Goal: Check status: Check status

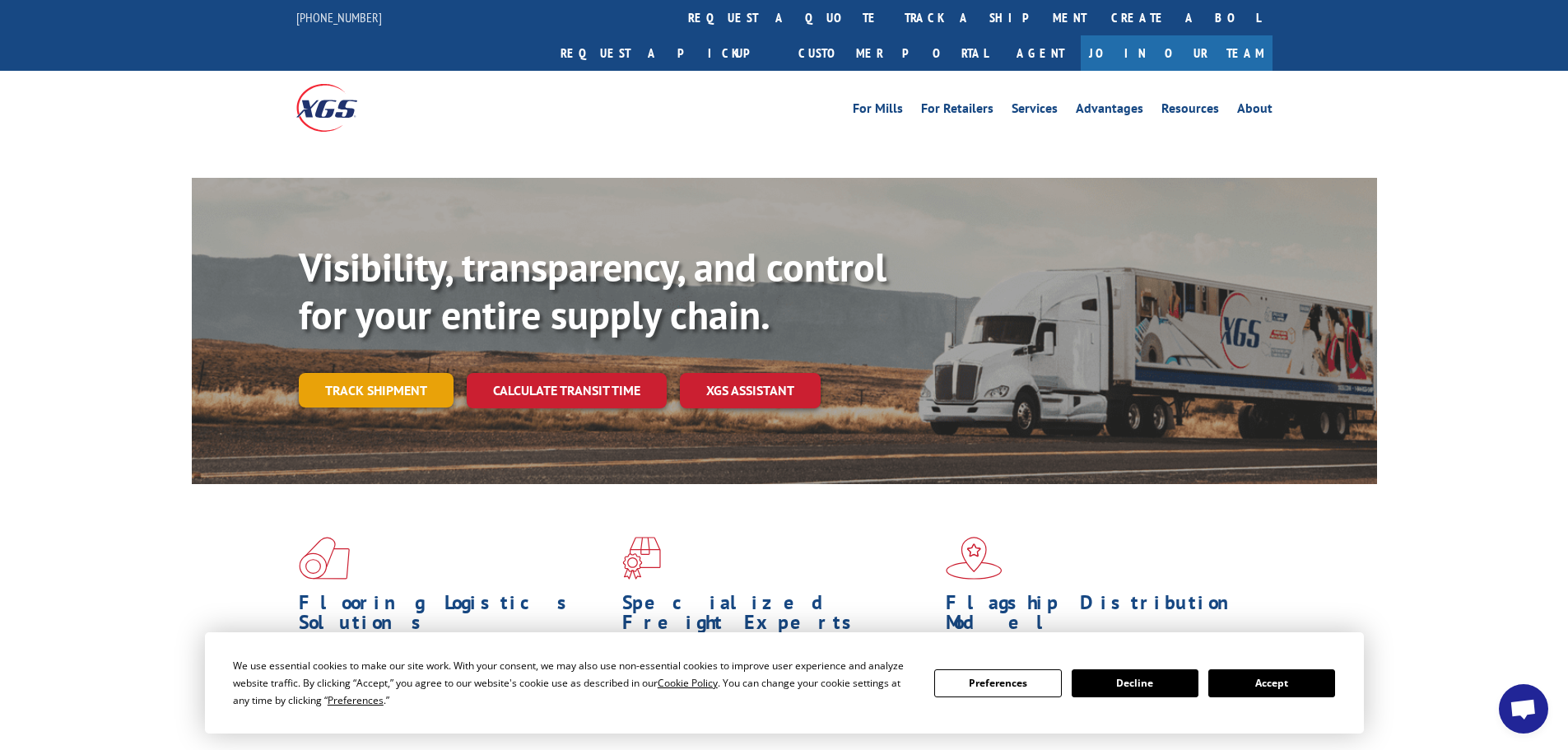
click at [388, 373] on link "Track shipment" at bounding box center [376, 390] width 155 height 35
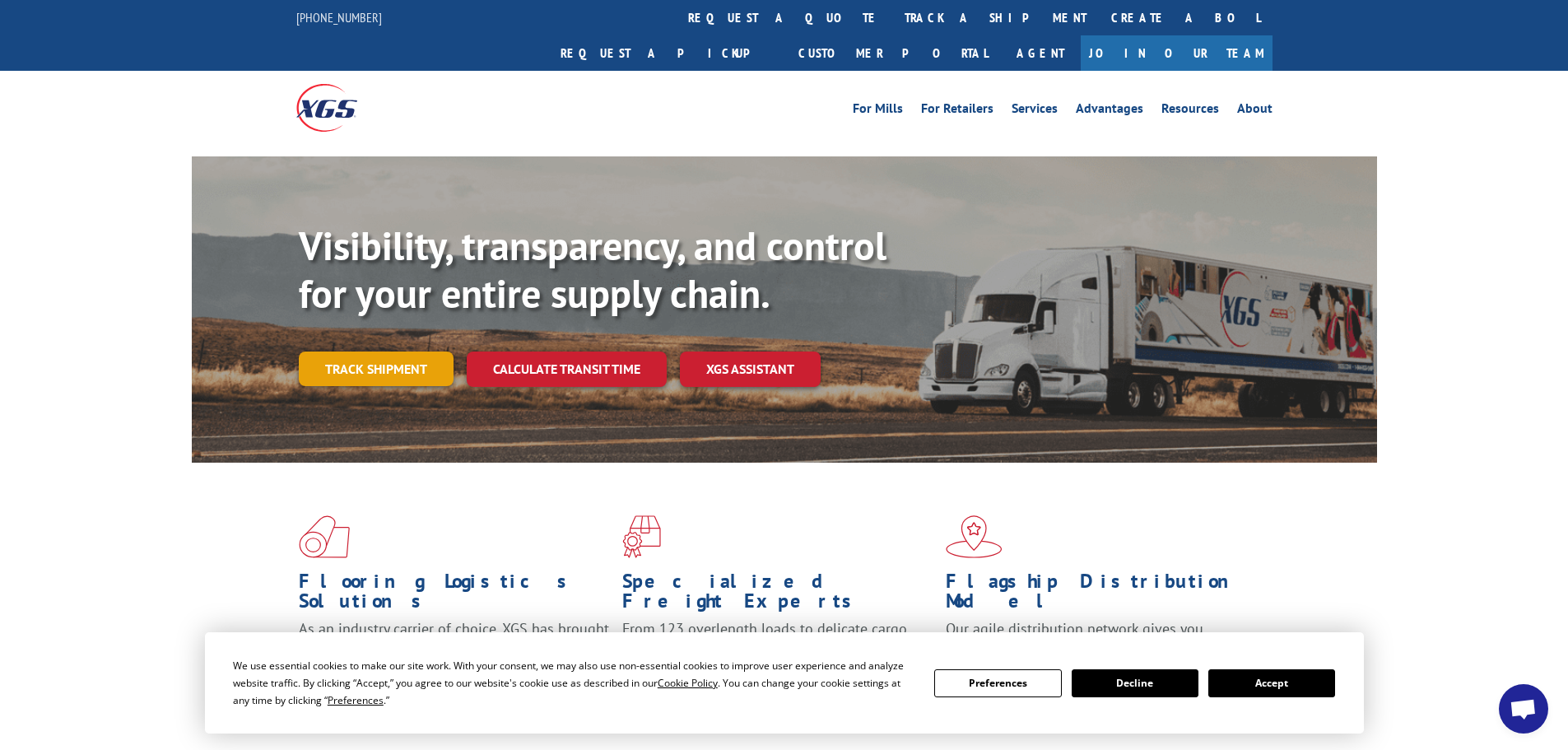
click at [371, 351] on link "Track shipment" at bounding box center [376, 368] width 155 height 35
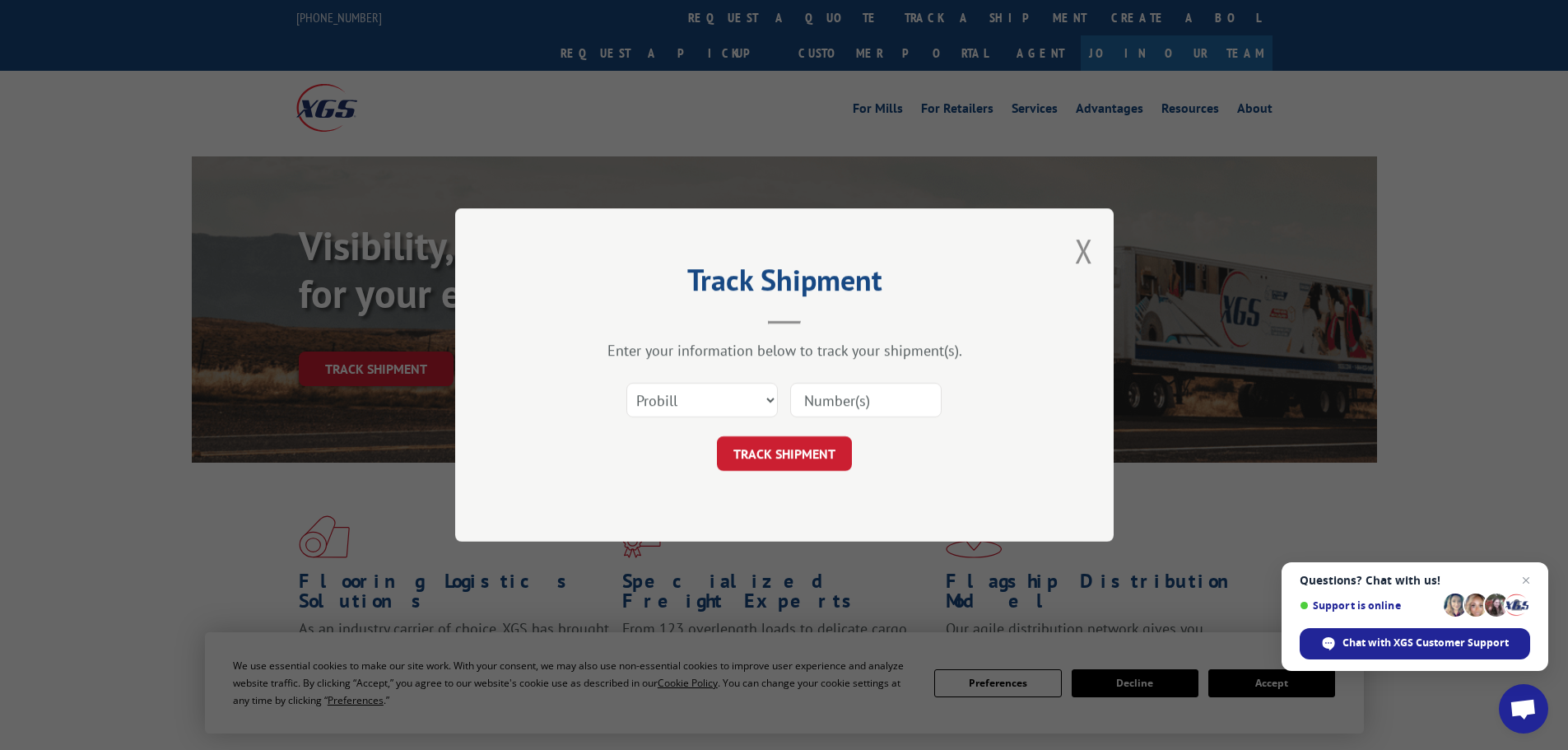
click at [843, 404] on input at bounding box center [866, 400] width 152 height 35
type input "1734197"
click at [717, 436] on button "TRACK SHIPMENT" at bounding box center [784, 453] width 135 height 35
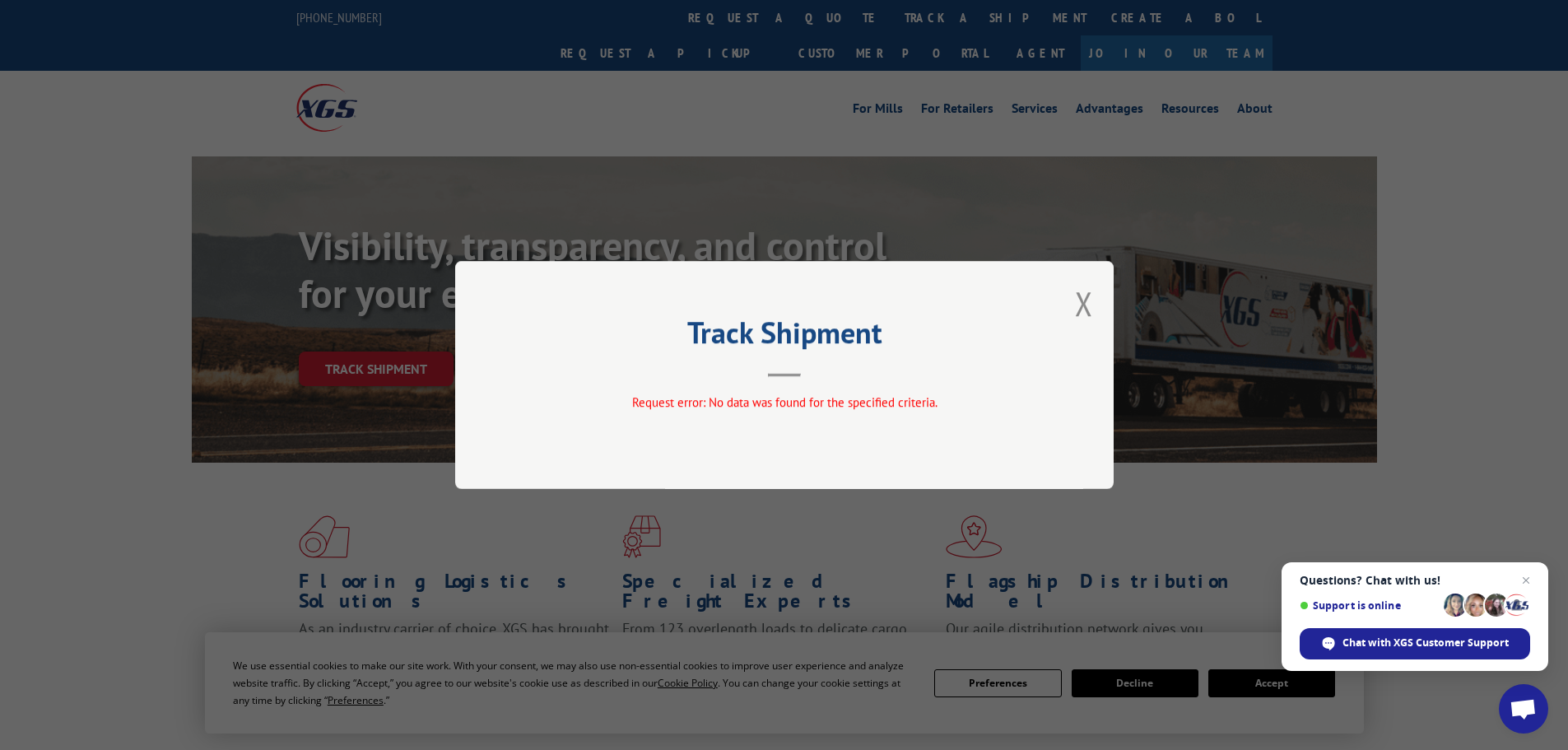
click at [1093, 318] on div "Track Shipment Request error: No data was found for the specified criteria." at bounding box center [785, 375] width 659 height 228
click at [1087, 309] on button "Close modal" at bounding box center [1085, 303] width 19 height 44
